Goal: Find specific page/section: Find specific page/section

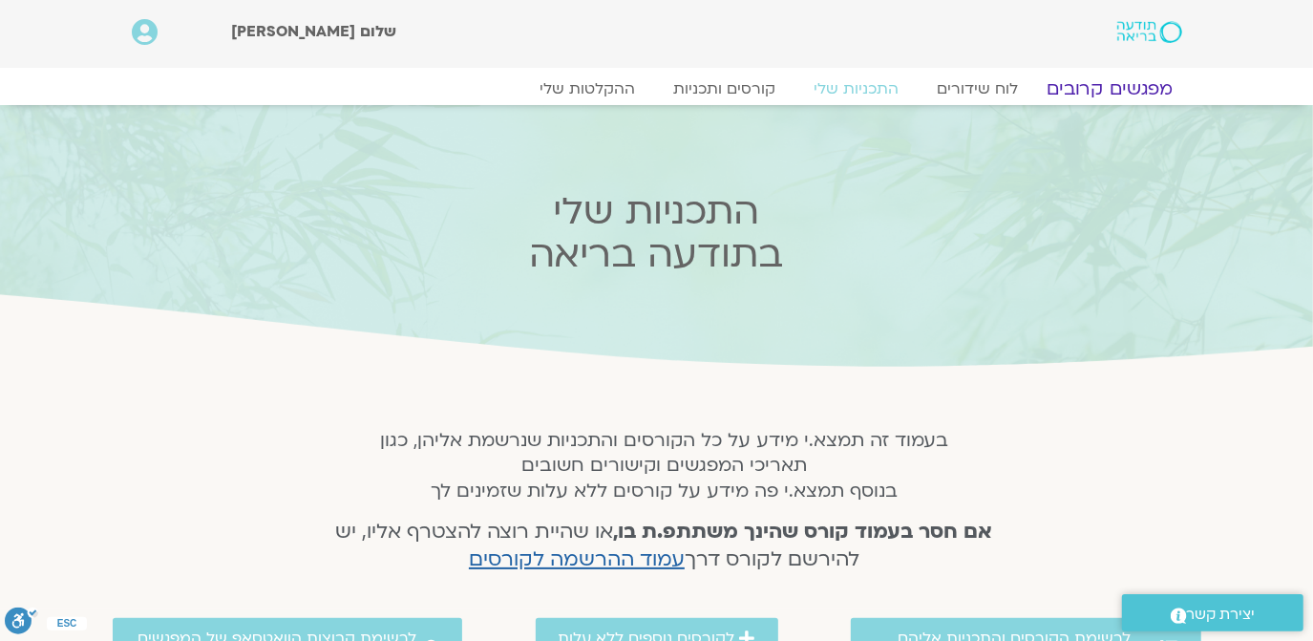
click at [1100, 90] on link "מפגשים קרובים" at bounding box center [1108, 88] width 173 height 23
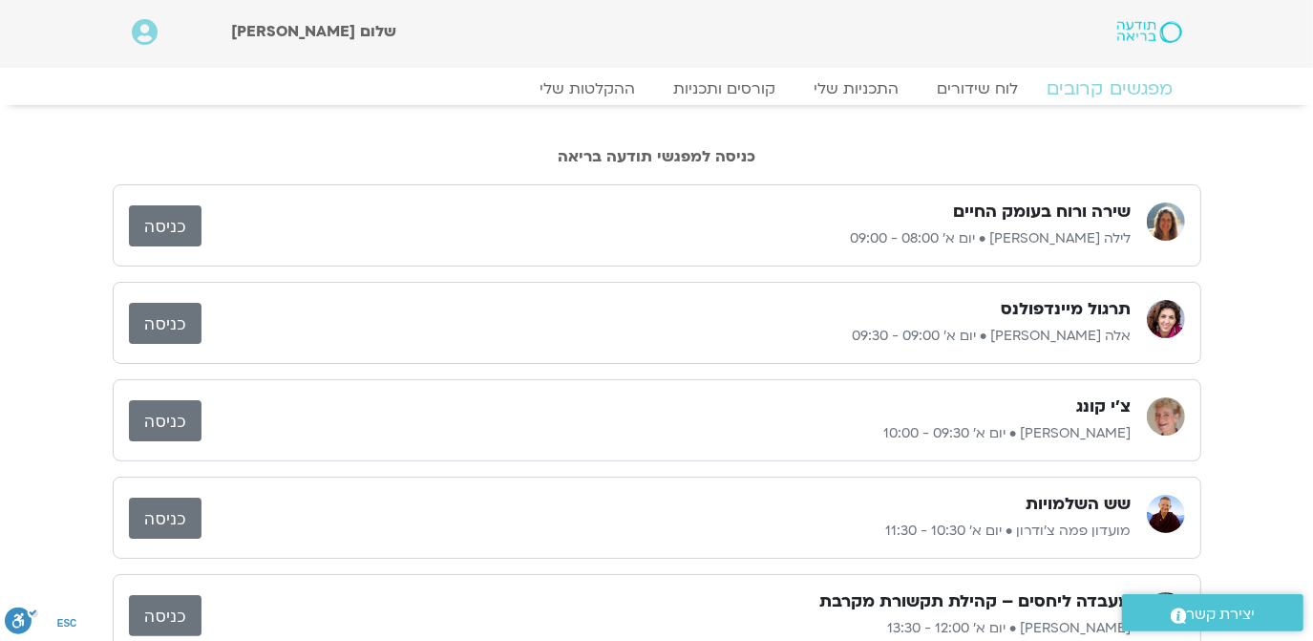
click at [1105, 89] on link "מפגשים קרובים" at bounding box center [1108, 88] width 173 height 23
click at [158, 219] on link "כניסה" at bounding box center [165, 225] width 73 height 41
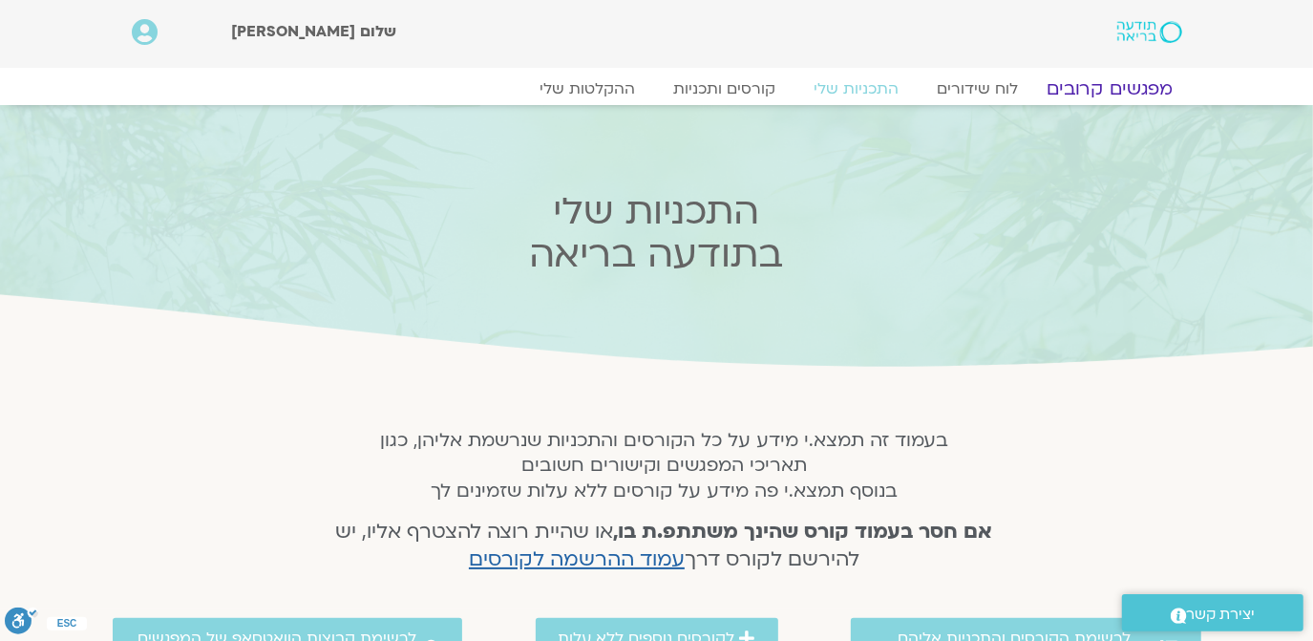
click at [1113, 90] on link "מפגשים קרובים" at bounding box center [1108, 88] width 173 height 23
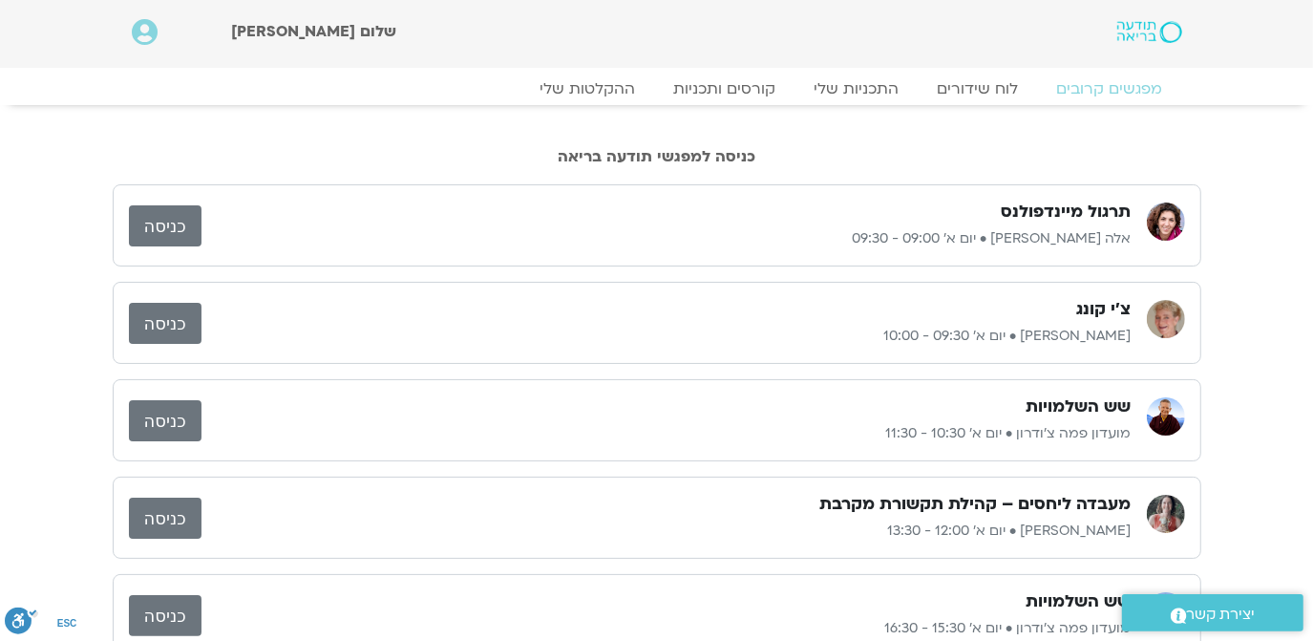
click at [158, 224] on link "כניסה" at bounding box center [165, 225] width 73 height 41
